Goal: Task Accomplishment & Management: Use online tool/utility

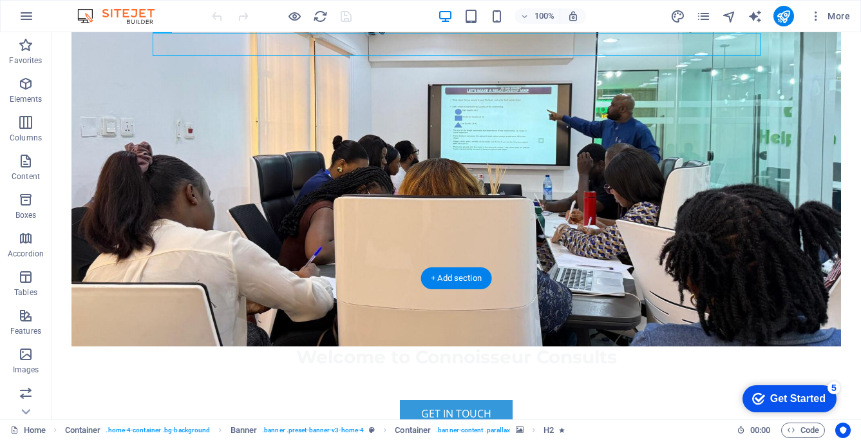
scroll to position [216, 0]
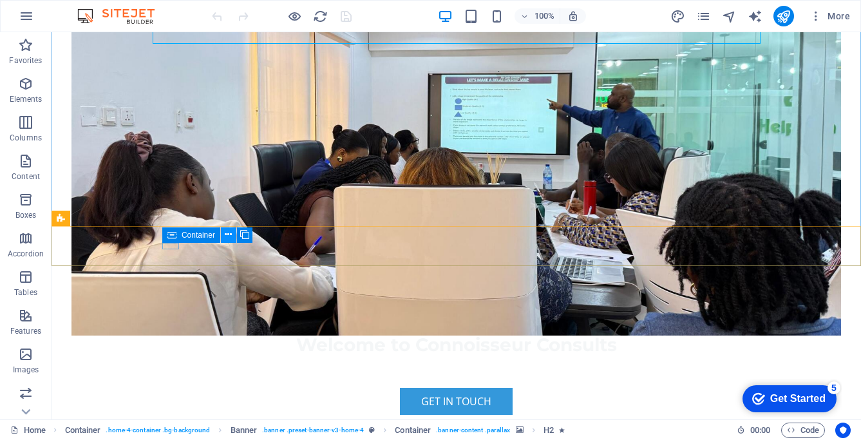
click at [231, 236] on icon at bounding box center [228, 235] width 7 height 14
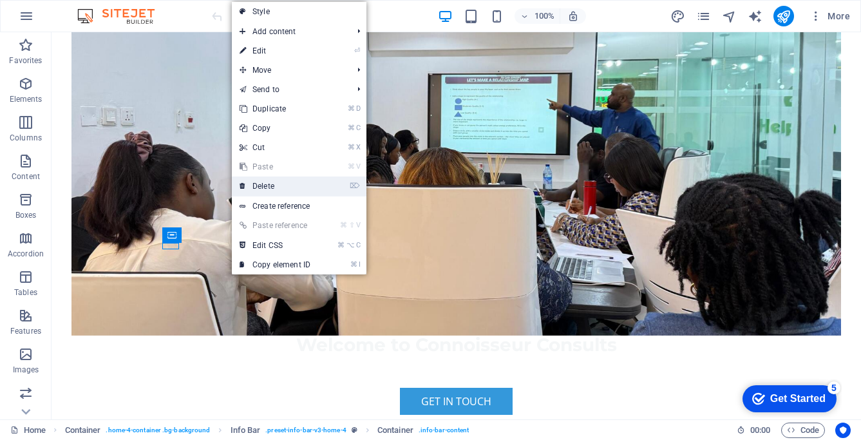
click at [258, 185] on link "⌦ Delete" at bounding box center [275, 185] width 86 height 19
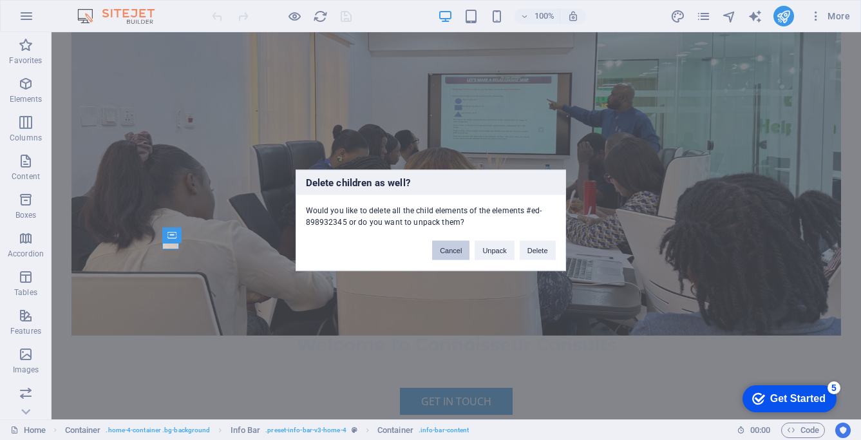
click at [443, 251] on button "Cancel" at bounding box center [450, 249] width 37 height 19
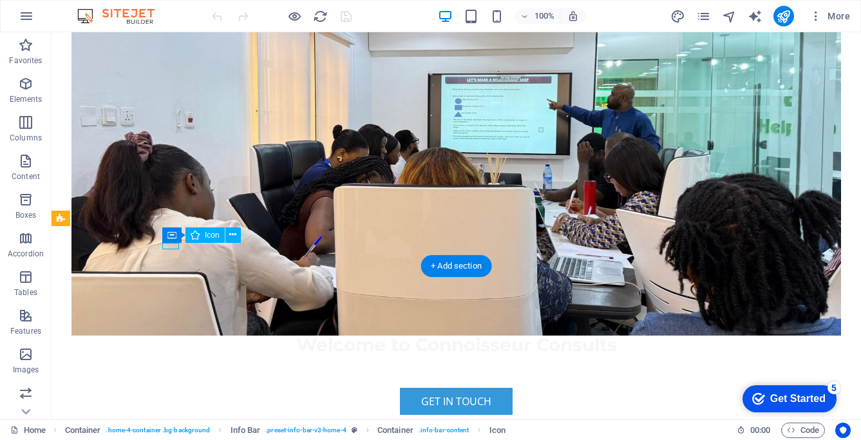
select select "xMidYMid"
select select "px"
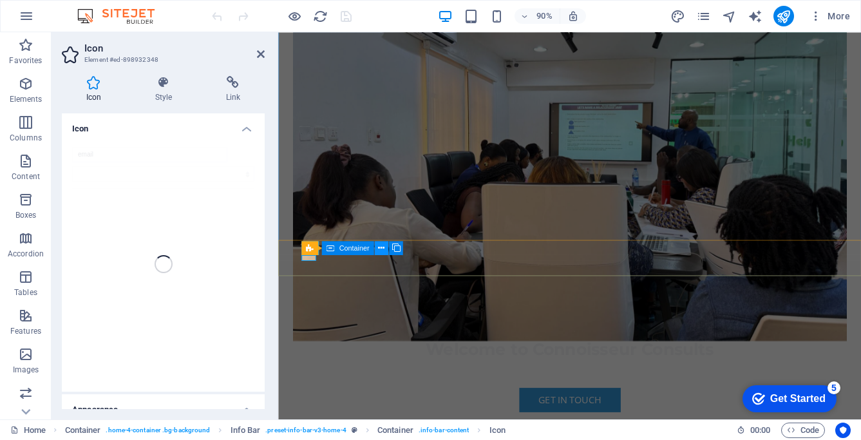
click at [383, 247] on icon at bounding box center [381, 248] width 6 height 12
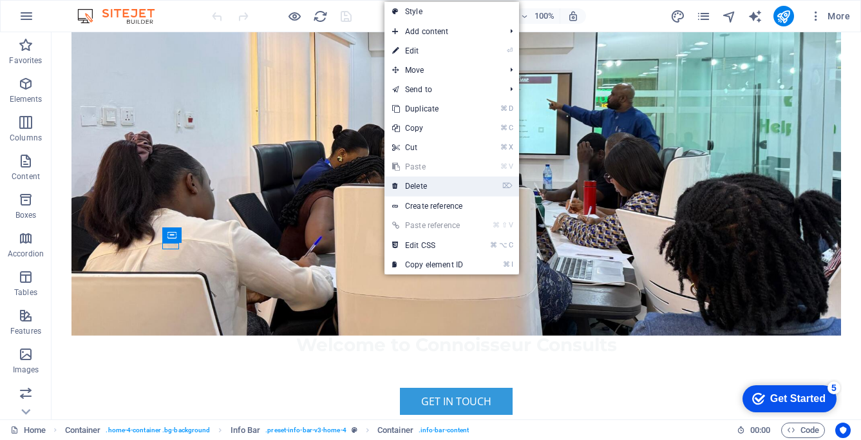
click at [414, 186] on link "⌦ Delete" at bounding box center [428, 185] width 86 height 19
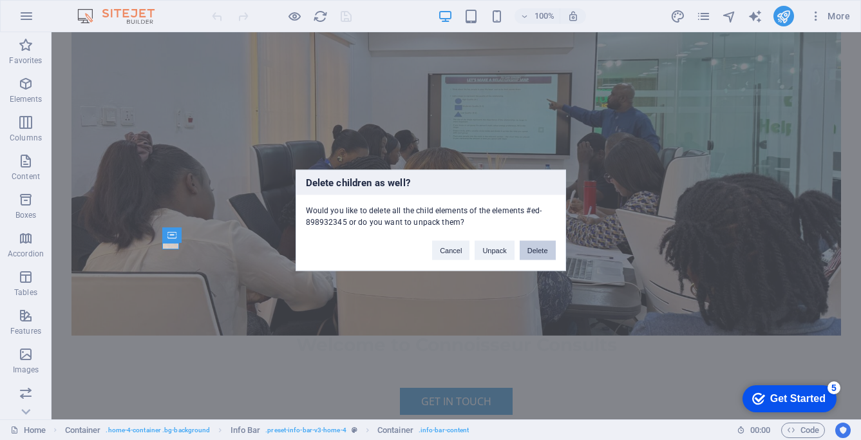
drag, startPoint x: 534, startPoint y: 250, endPoint x: 326, endPoint y: 262, distance: 208.4
click at [534, 250] on button "Delete" at bounding box center [538, 249] width 36 height 19
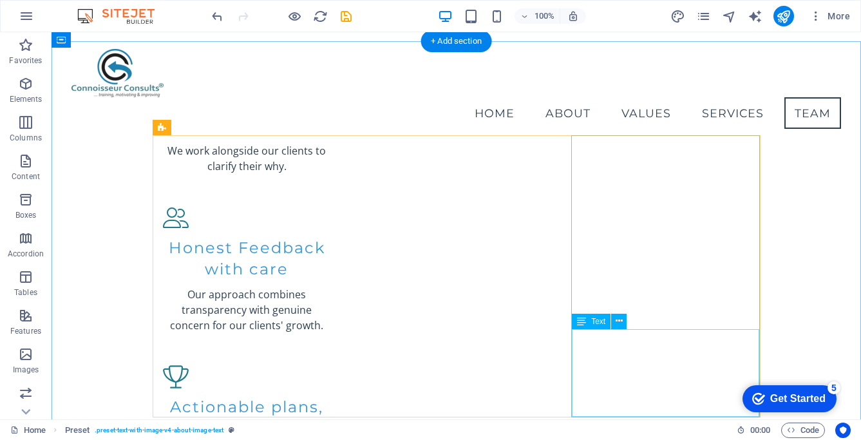
scroll to position [1405, 0]
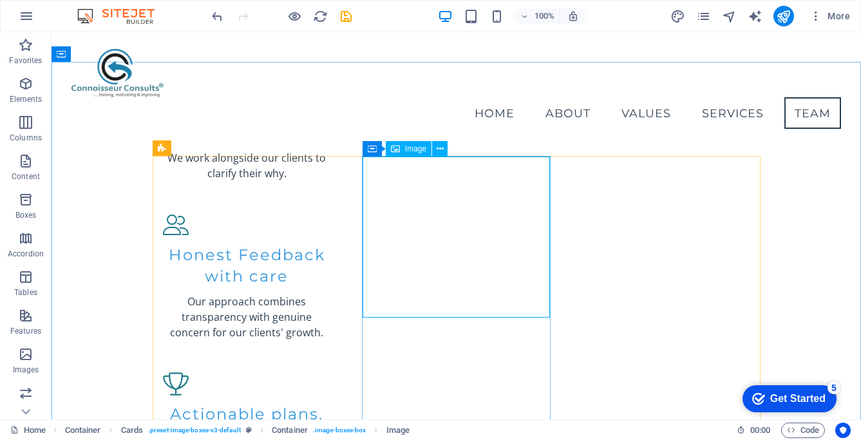
click at [408, 147] on span "Image" at bounding box center [415, 149] width 21 height 8
click at [410, 151] on span "Image" at bounding box center [415, 149] width 21 height 8
select select "vw"
select select "px"
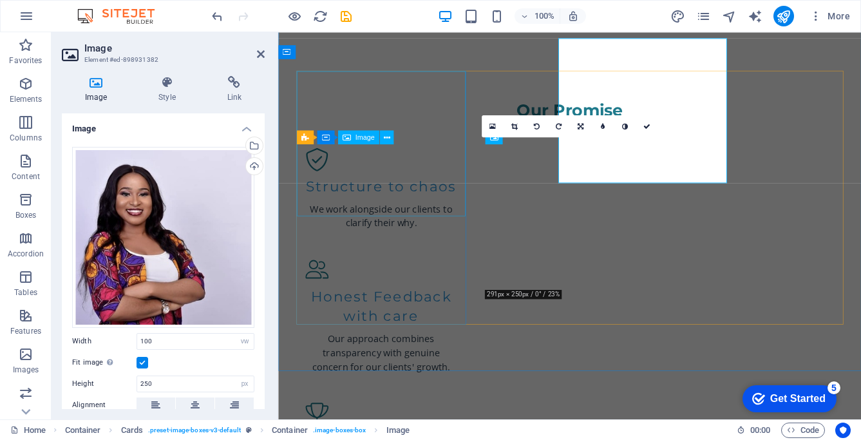
scroll to position [1523, 0]
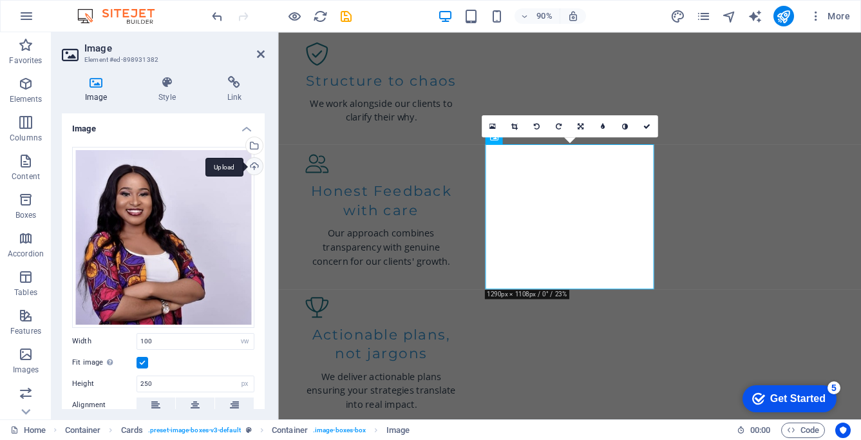
click at [252, 161] on div "Upload" at bounding box center [252, 167] width 19 height 19
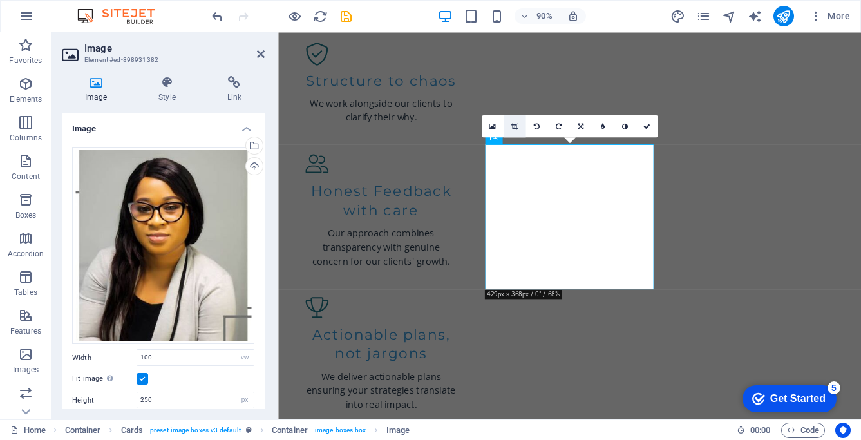
click at [514, 125] on icon at bounding box center [514, 126] width 6 height 7
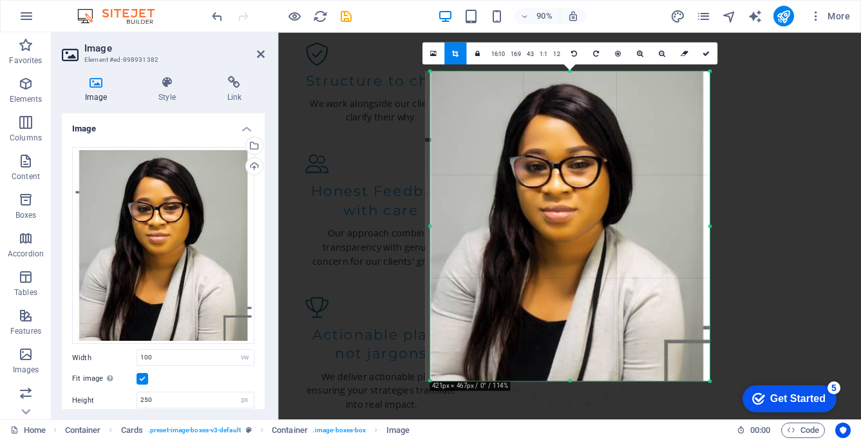
click at [432, 227] on div "180 170 160 150 140 130 120 110 100 90 80 70 60 50 40 30 20 10 0 -10 -20 -30 -4…" at bounding box center [570, 225] width 280 height 309
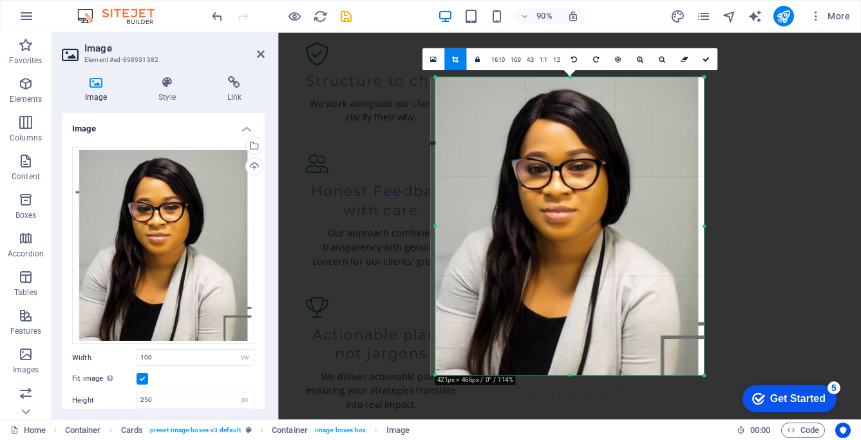
drag, startPoint x: 708, startPoint y: 225, endPoint x: 701, endPoint y: 227, distance: 7.3
click at [696, 227] on div "180 170 160 150 140 130 120 110 100 90 80 70 60 50 40 30 20 10 0 -10 -20 -30 -4…" at bounding box center [569, 226] width 269 height 298
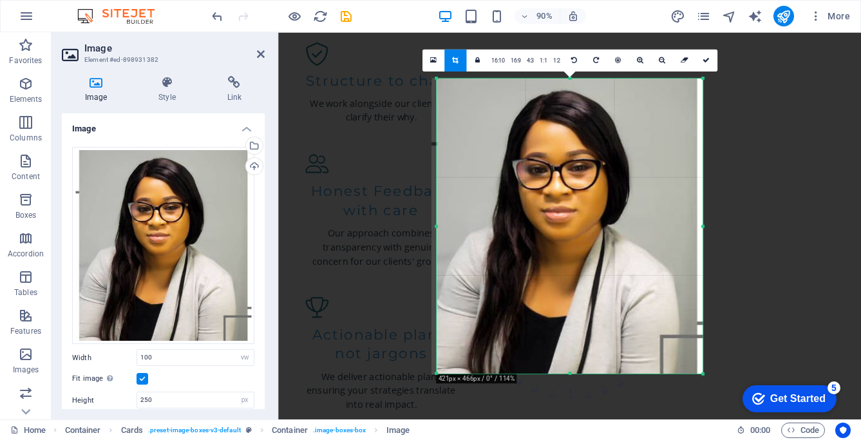
click at [700, 227] on div "180 170 160 150 140 130 120 110 100 90 80 70 60 50 40 30 20 10 0 -10 -20 -30 -4…" at bounding box center [570, 225] width 267 height 295
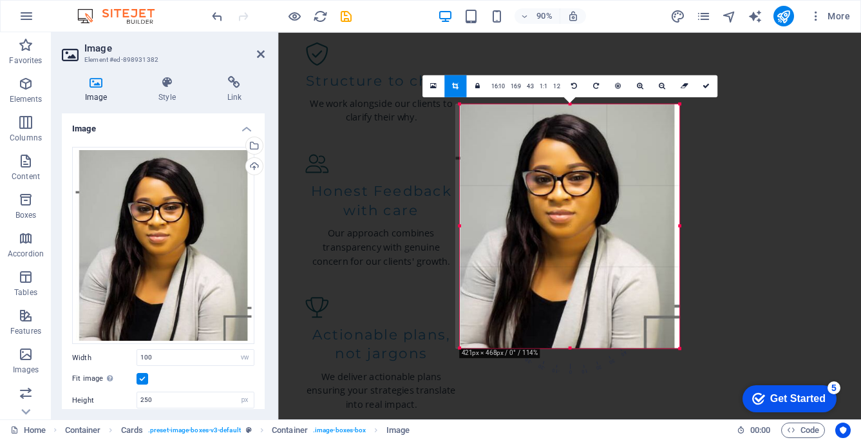
drag, startPoint x: 703, startPoint y: 226, endPoint x: 651, endPoint y: 226, distance: 51.5
click at [651, 226] on div "180 170 160 150 140 130 120 110 100 90 80 70 60 50 40 30 20 10 0 -10 -20 -30 -4…" at bounding box center [570, 226] width 220 height 244
click at [680, 105] on div at bounding box center [679, 104] width 5 height 5
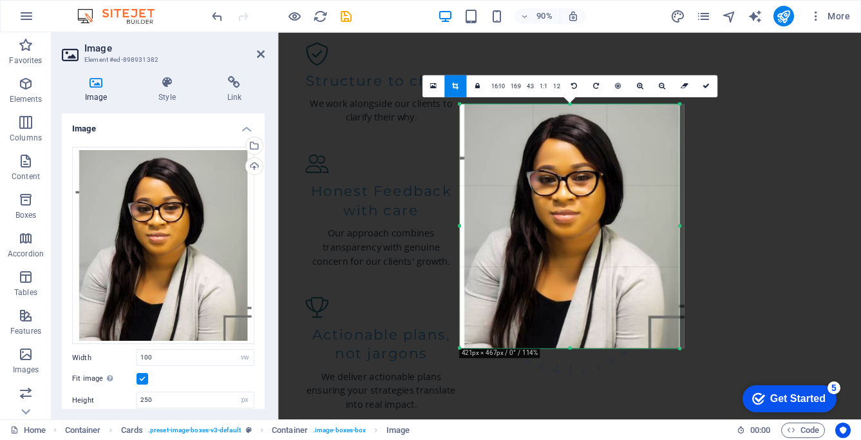
click at [613, 253] on div at bounding box center [572, 226] width 224 height 244
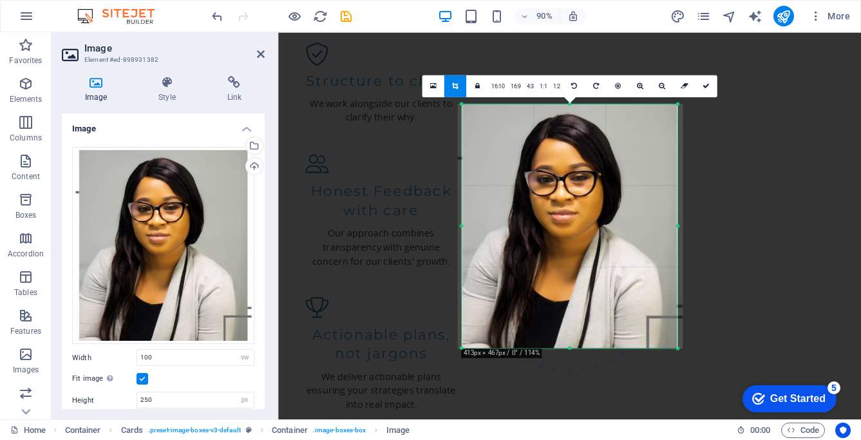
drag, startPoint x: 460, startPoint y: 225, endPoint x: 468, endPoint y: 225, distance: 8.4
click at [465, 224] on div "180 170 160 150 140 130 120 110 100 90 80 70 60 50 40 30 20 10 0 -10 -20 -30 -4…" at bounding box center [570, 226] width 216 height 244
click at [434, 91] on link at bounding box center [433, 86] width 22 height 22
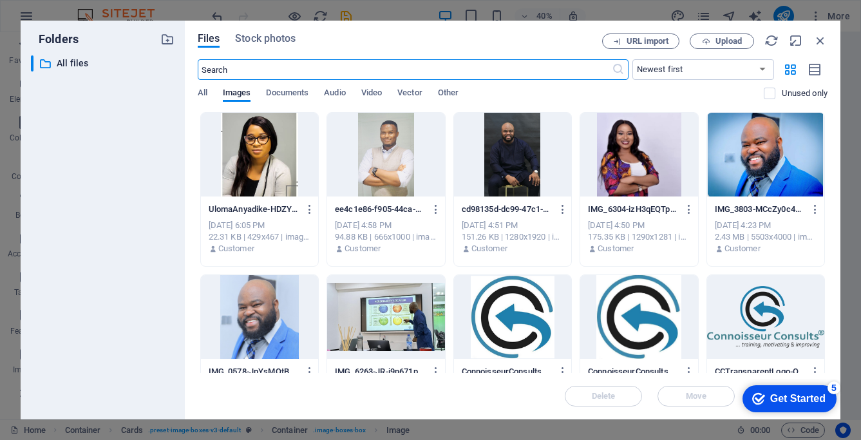
scroll to position [1864, 0]
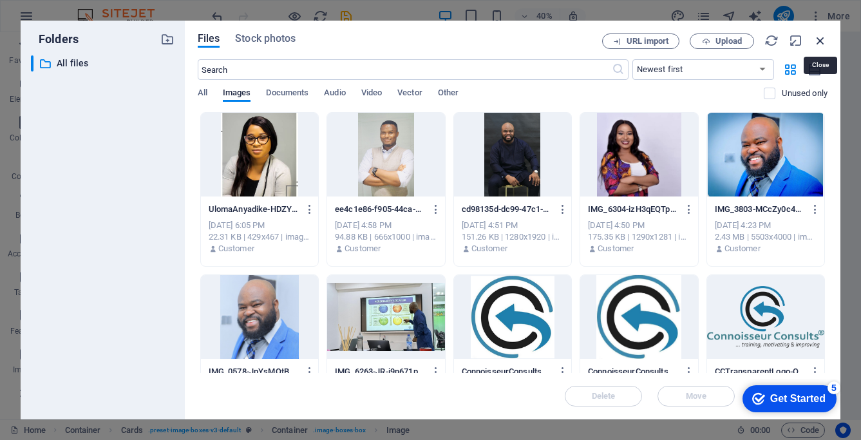
click at [824, 38] on icon "button" at bounding box center [821, 40] width 14 height 14
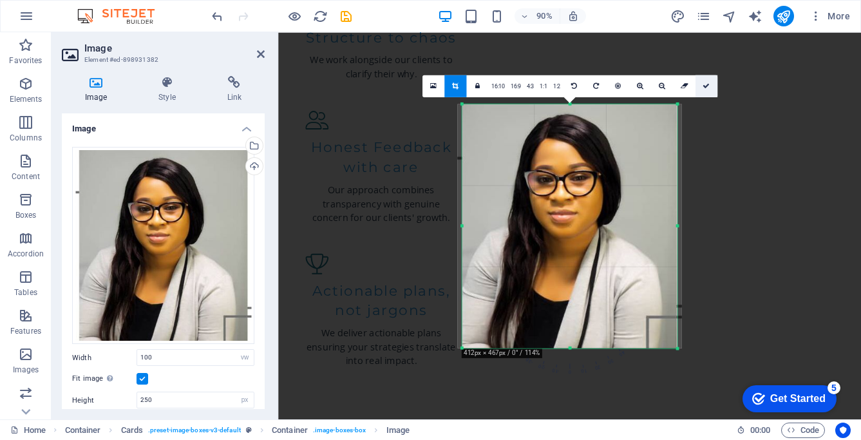
click at [709, 83] on link at bounding box center [706, 86] width 22 height 22
type input "371"
select select "px"
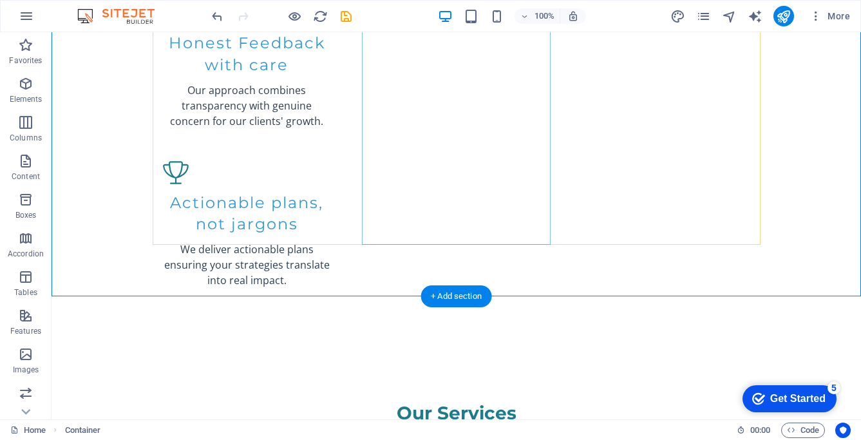
scroll to position [1842, 0]
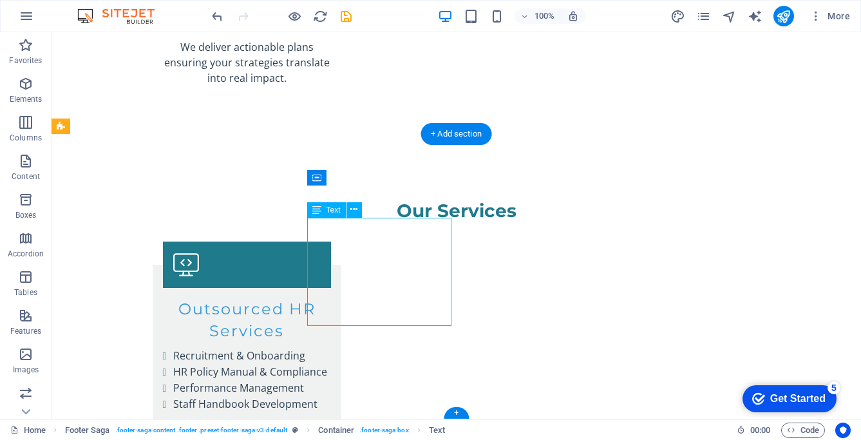
scroll to position [1835, 0]
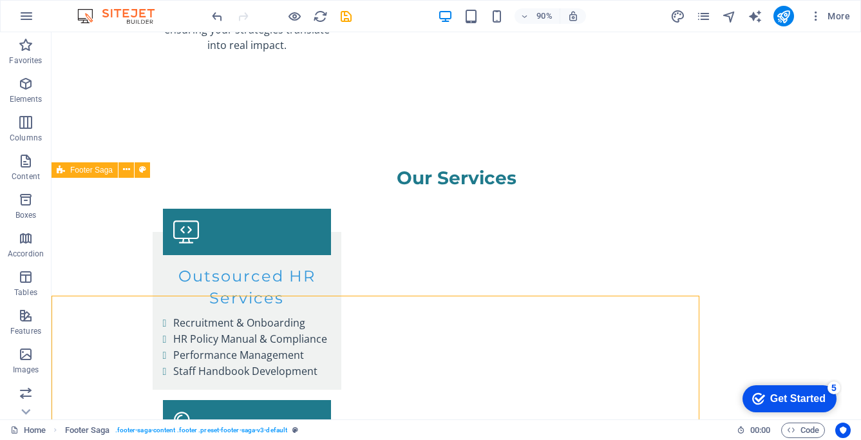
scroll to position [1798, 0]
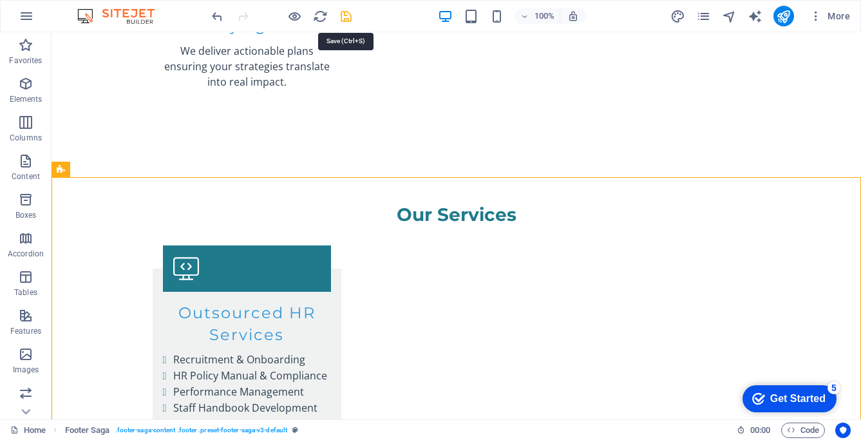
click at [346, 16] on icon "save" at bounding box center [346, 16] width 15 height 15
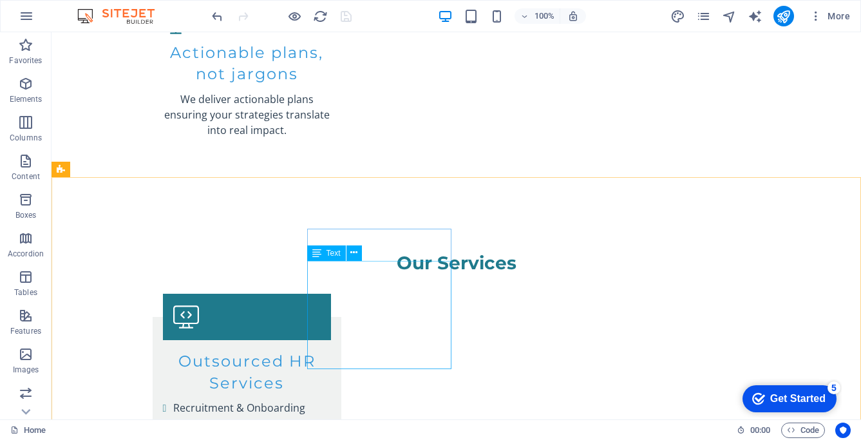
click at [321, 252] on div "Text" at bounding box center [326, 252] width 39 height 15
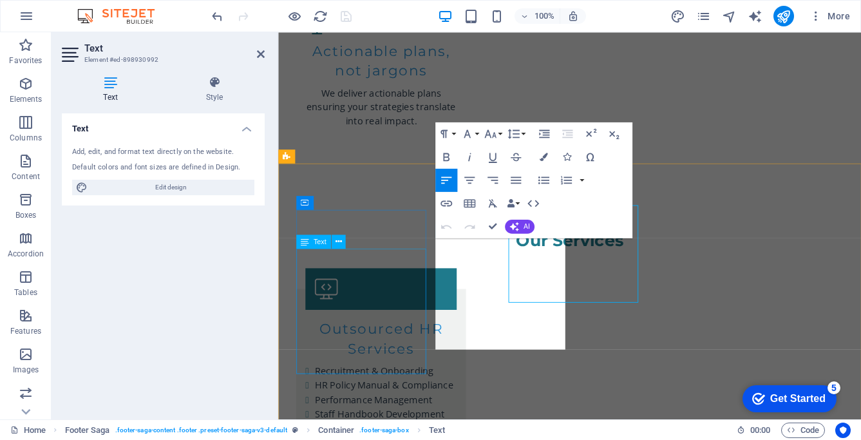
scroll to position [1834, 0]
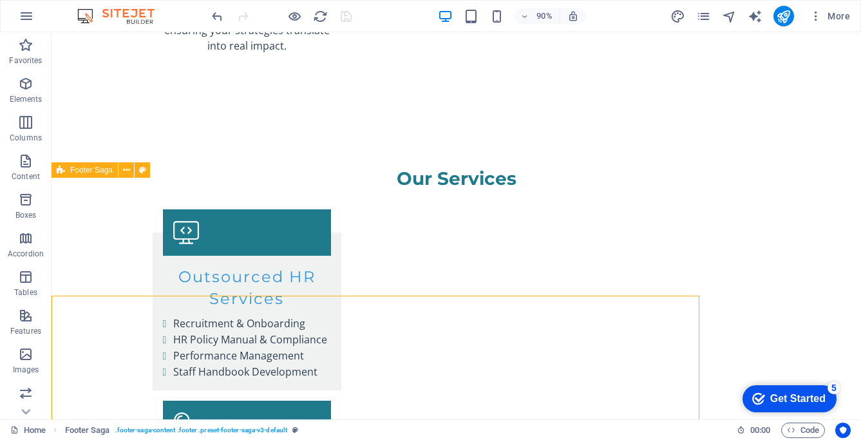
scroll to position [1798, 0]
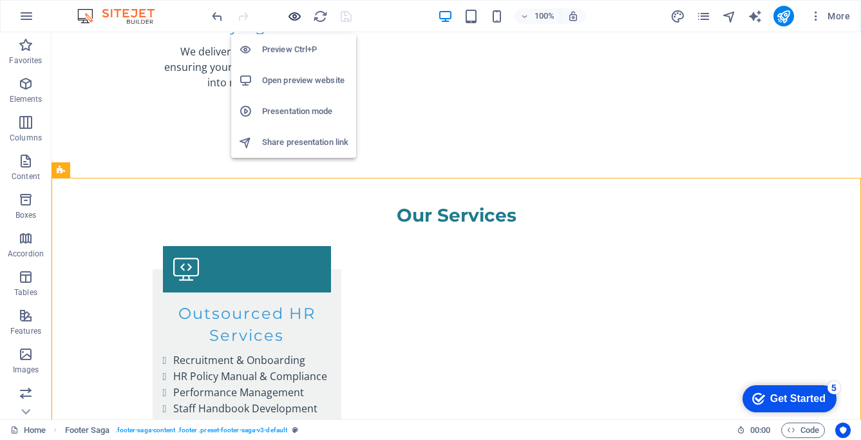
click at [291, 14] on icon "button" at bounding box center [294, 16] width 15 height 15
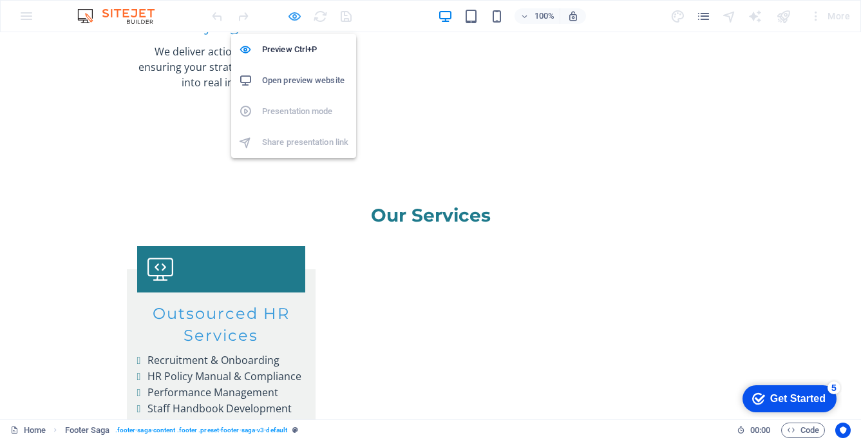
scroll to position [1706, 0]
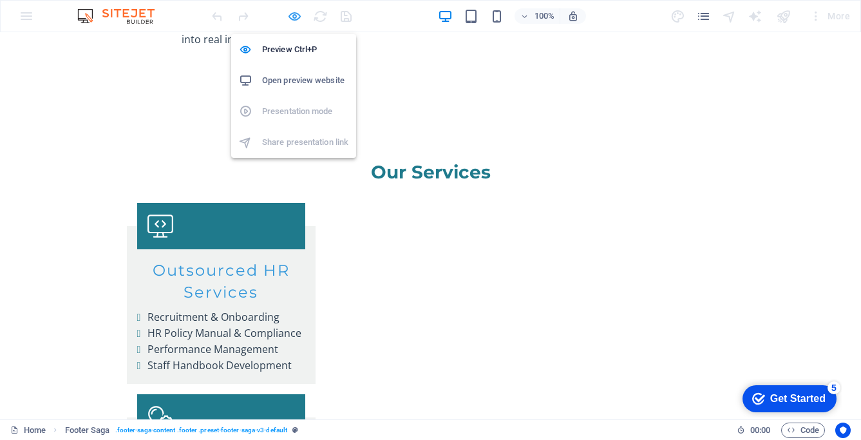
click at [296, 14] on icon "button" at bounding box center [294, 16] width 15 height 15
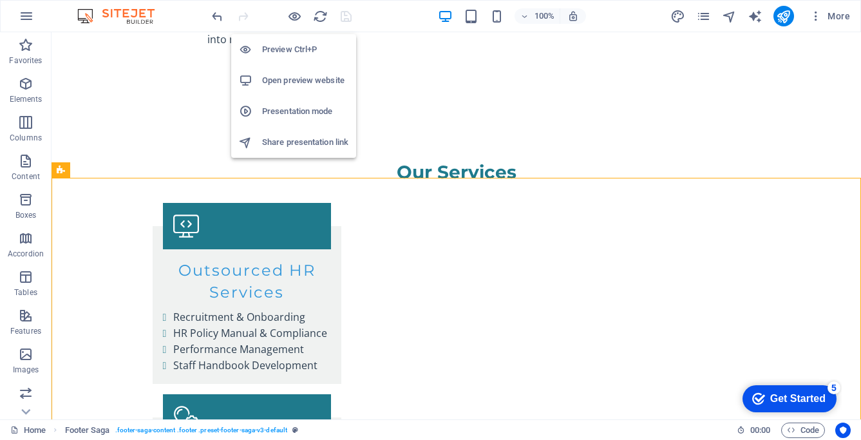
scroll to position [1798, 0]
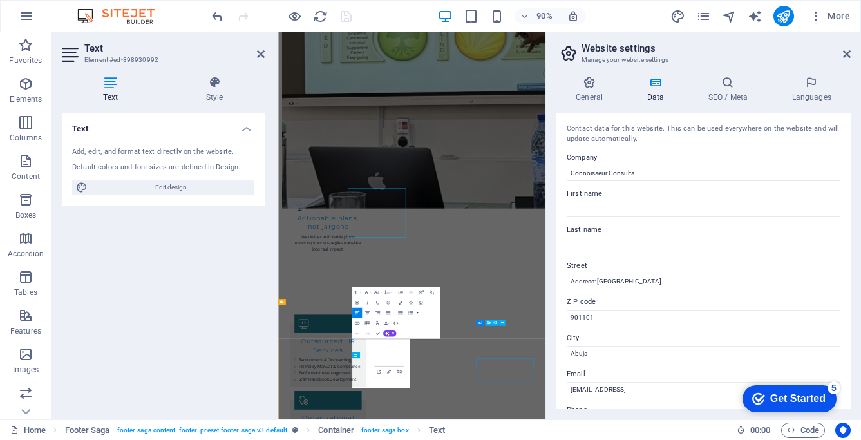
scroll to position [1755, 0]
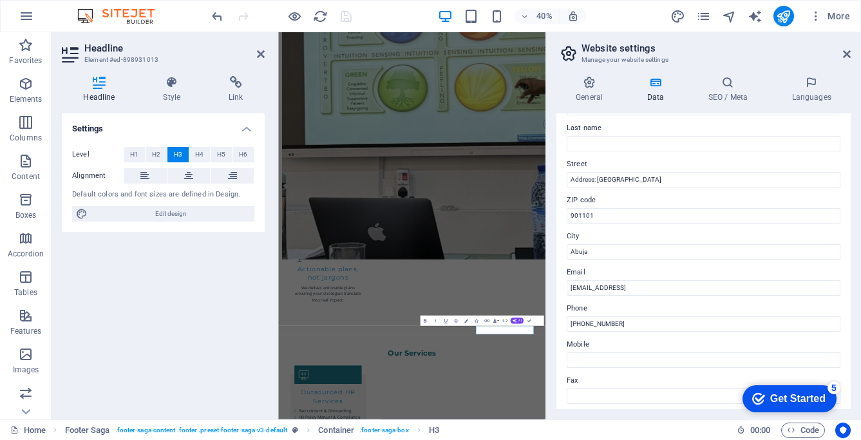
scroll to position [104, 0]
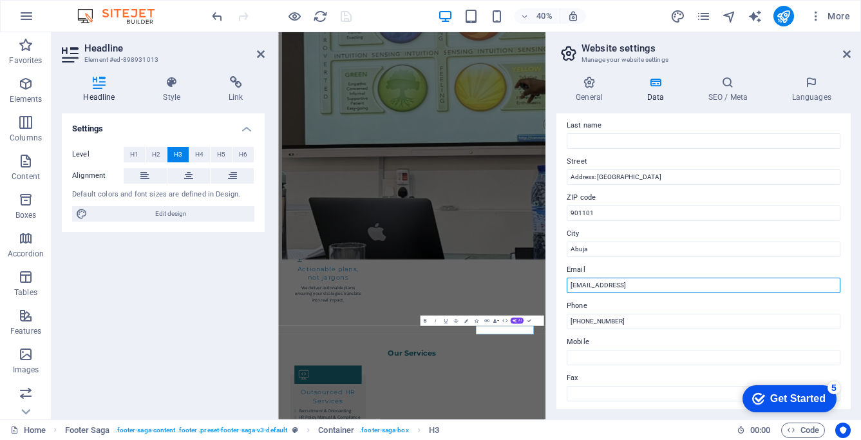
drag, startPoint x: 739, startPoint y: 285, endPoint x: 573, endPoint y: 289, distance: 166.2
click at [557, 285] on div "Contact data for this website. This can be used everywhere on the website and w…" at bounding box center [704, 261] width 294 height 296
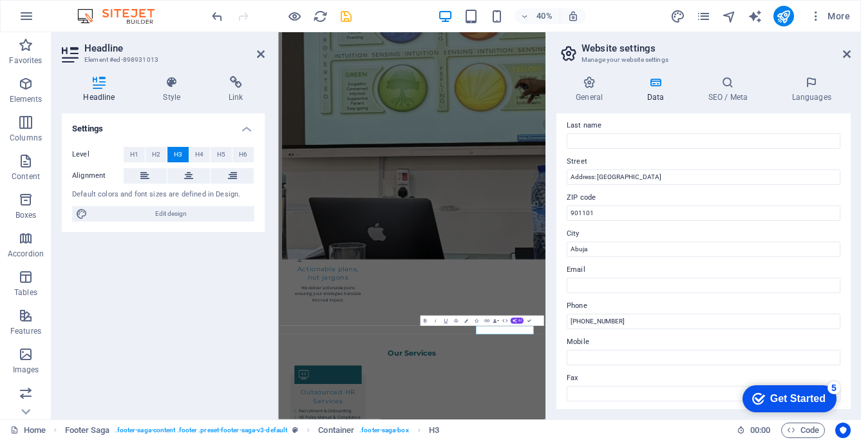
click at [551, 294] on div "General Data SEO / Meta Languages Website name [DOMAIN_NAME] Logo Drag files he…" at bounding box center [703, 243] width 315 height 354
drag, startPoint x: 844, startPoint y: 53, endPoint x: 383, endPoint y: 95, distance: 462.4
click at [844, 53] on icon at bounding box center [847, 54] width 8 height 10
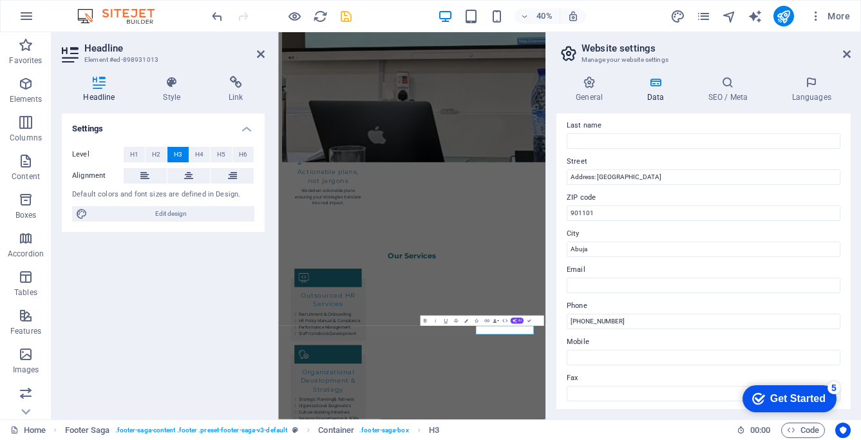
scroll to position [1827, 0]
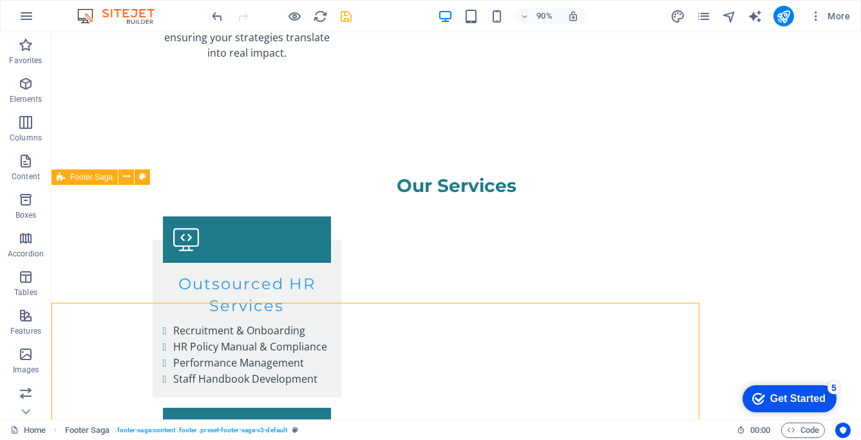
scroll to position [1791, 0]
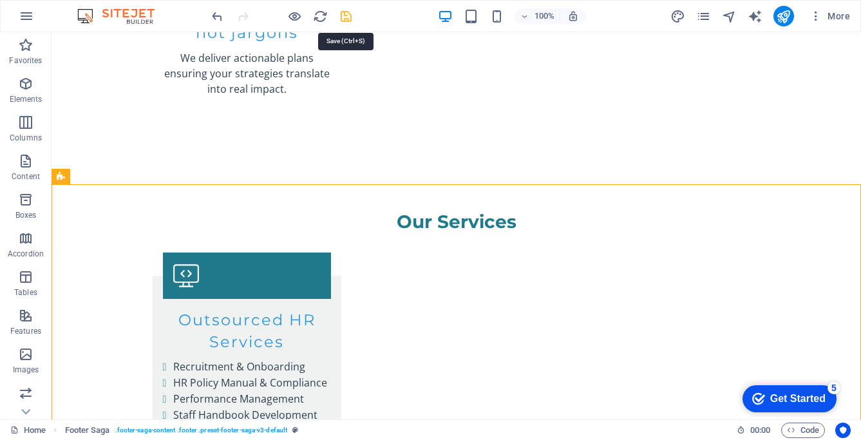
click at [345, 12] on icon "save" at bounding box center [346, 16] width 15 height 15
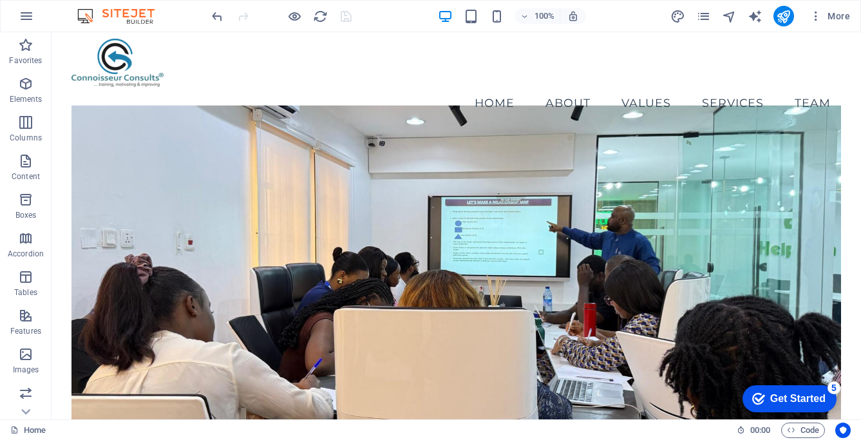
scroll to position [0, 0]
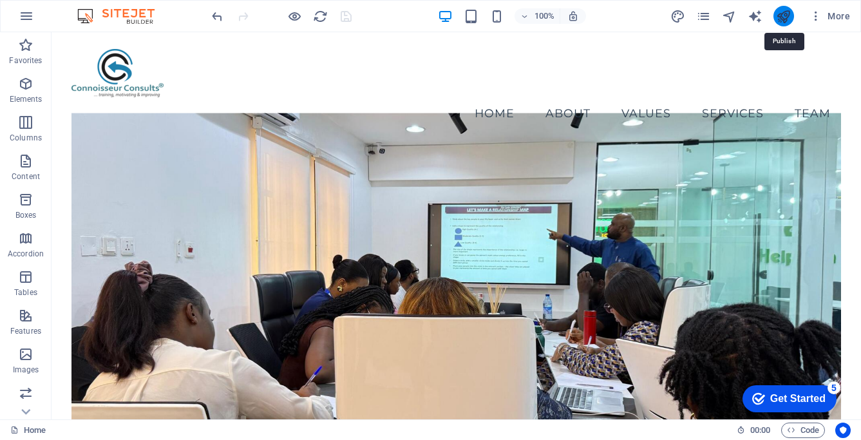
click at [786, 15] on icon "publish" at bounding box center [783, 16] width 15 height 15
